Goal: Task Accomplishment & Management: Manage account settings

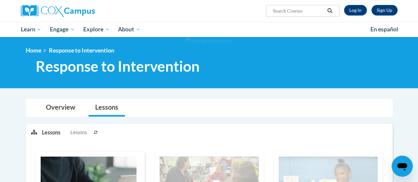
scroll to position [1, 0]
click at [355, 9] on link "Log In" at bounding box center [355, 10] width 23 height 11
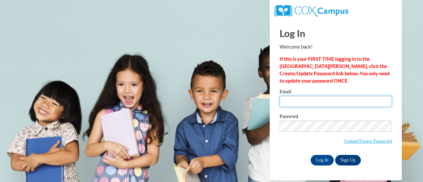
click at [316, 101] on input "Email" at bounding box center [336, 101] width 112 height 11
type input "clreid@sunprairieschools.org"
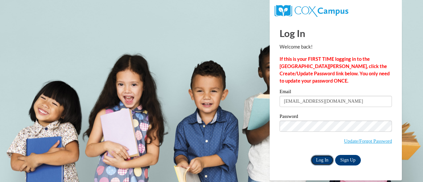
click at [326, 160] on input "Log In" at bounding box center [322, 160] width 23 height 11
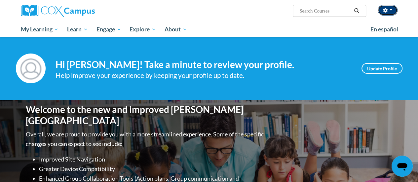
click at [385, 14] on button "button" at bounding box center [388, 10] width 20 height 11
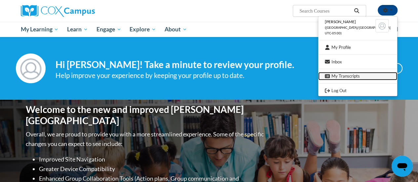
click at [364, 78] on link "My Transcripts" at bounding box center [357, 76] width 79 height 8
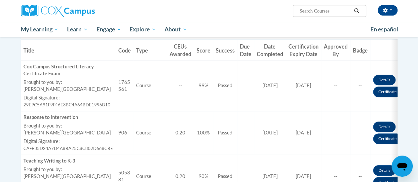
scroll to position [201, 0]
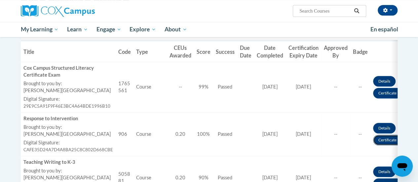
click at [377, 142] on link "Certificate" at bounding box center [387, 140] width 29 height 11
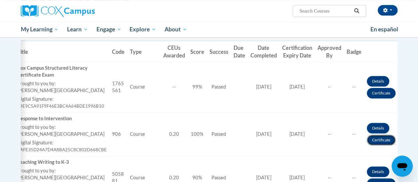
scroll to position [0, 6]
click at [377, 142] on link "Certificate" at bounding box center [381, 140] width 29 height 11
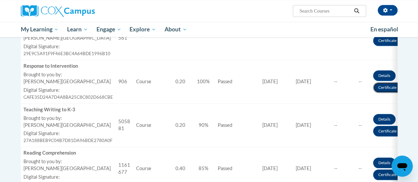
scroll to position [0, 0]
